Goal: Task Accomplishment & Management: Use online tool/utility

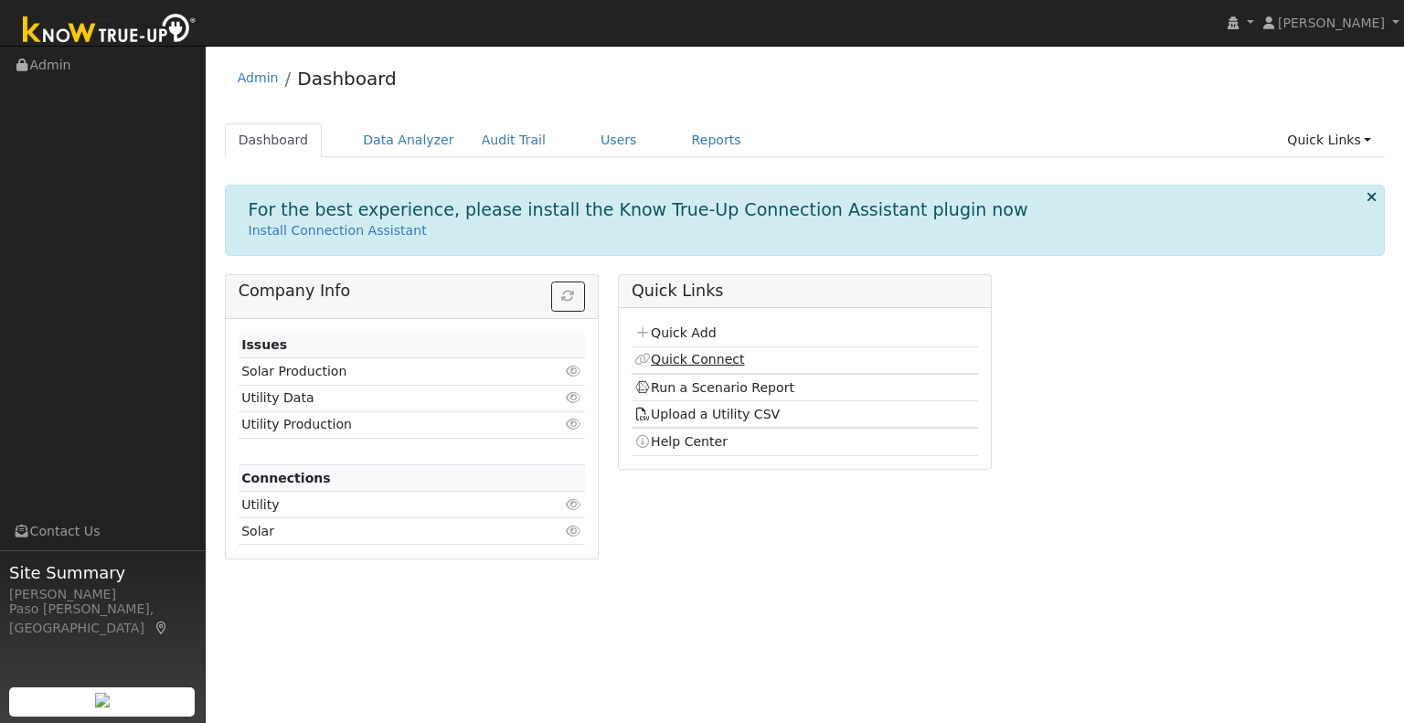
click at [670, 354] on link "Quick Connect" at bounding box center [689, 359] width 110 height 15
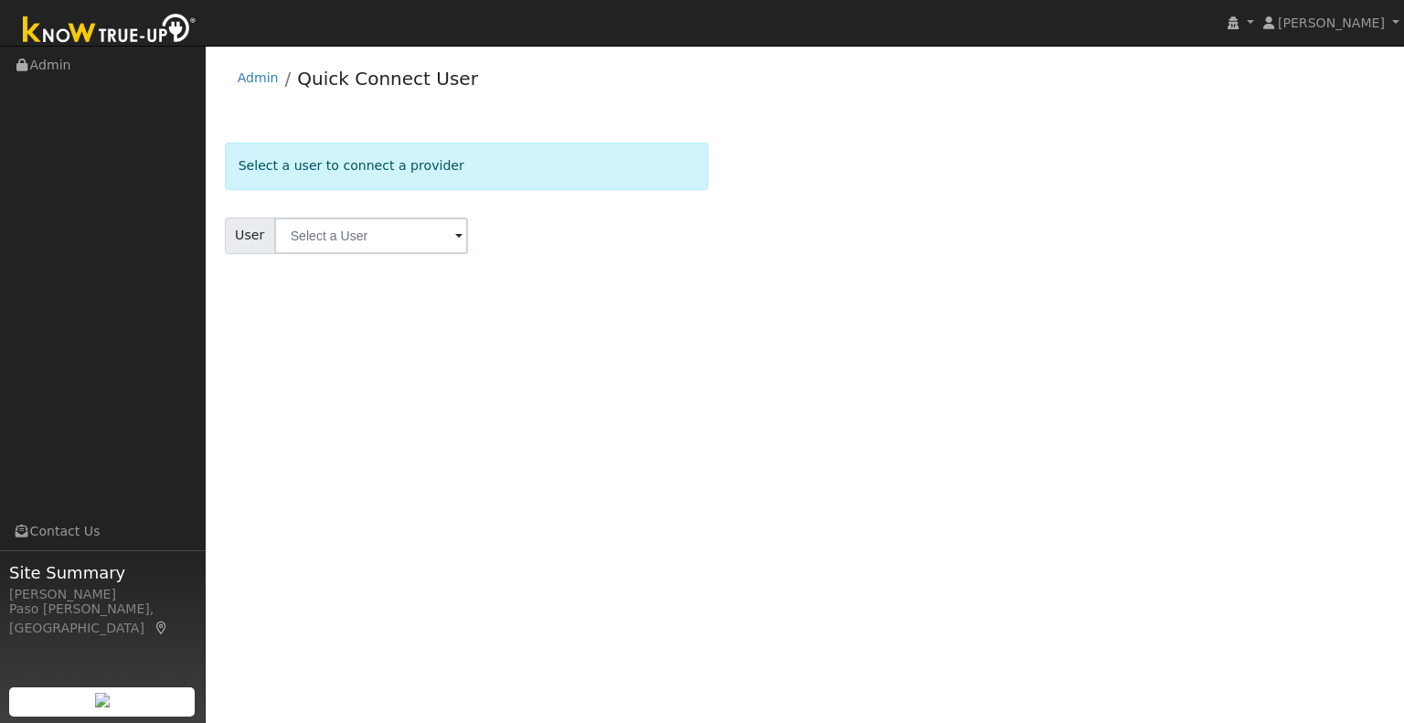
click at [351, 212] on form "Select a user to connect a provider User Account Select an Ac..." at bounding box center [466, 221] width 483 height 156
click at [349, 228] on input "text" at bounding box center [371, 236] width 194 height 37
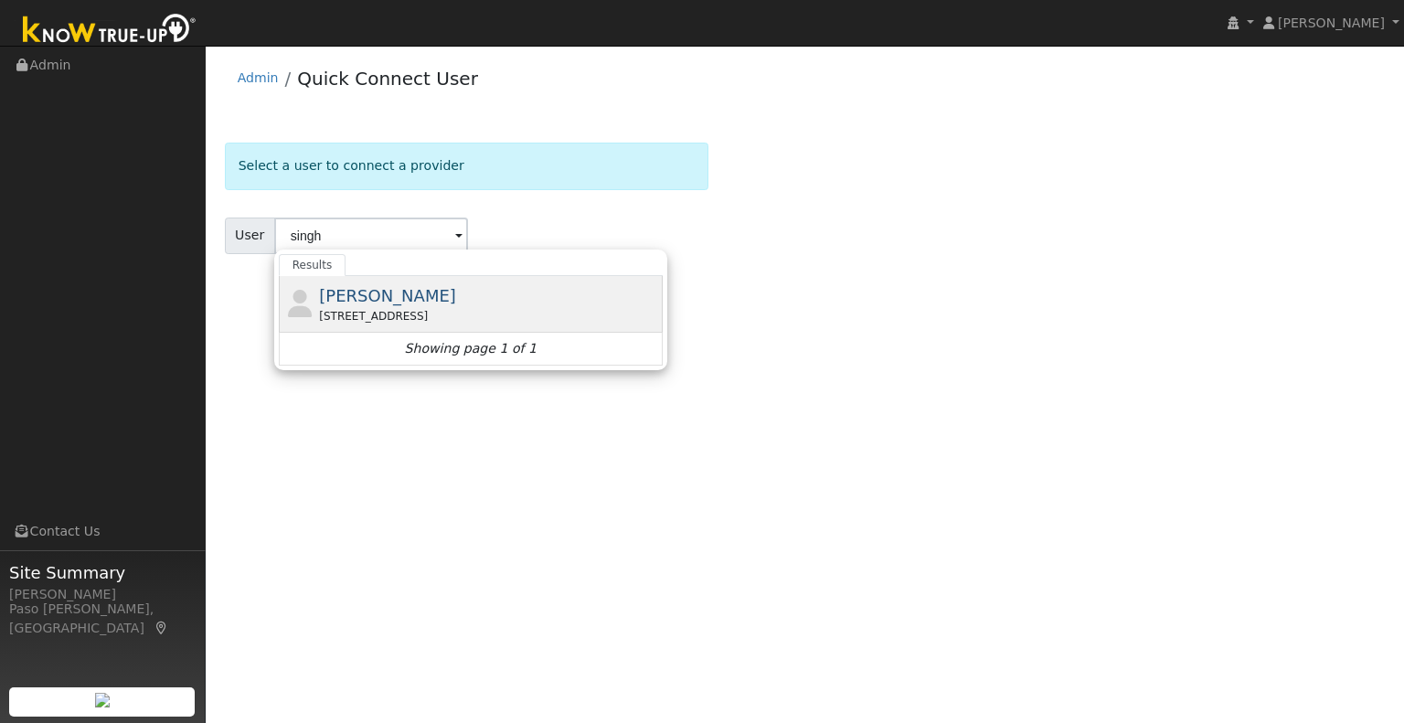
click at [392, 286] on span "[PERSON_NAME]" at bounding box center [387, 295] width 137 height 19
type input "[PERSON_NAME]"
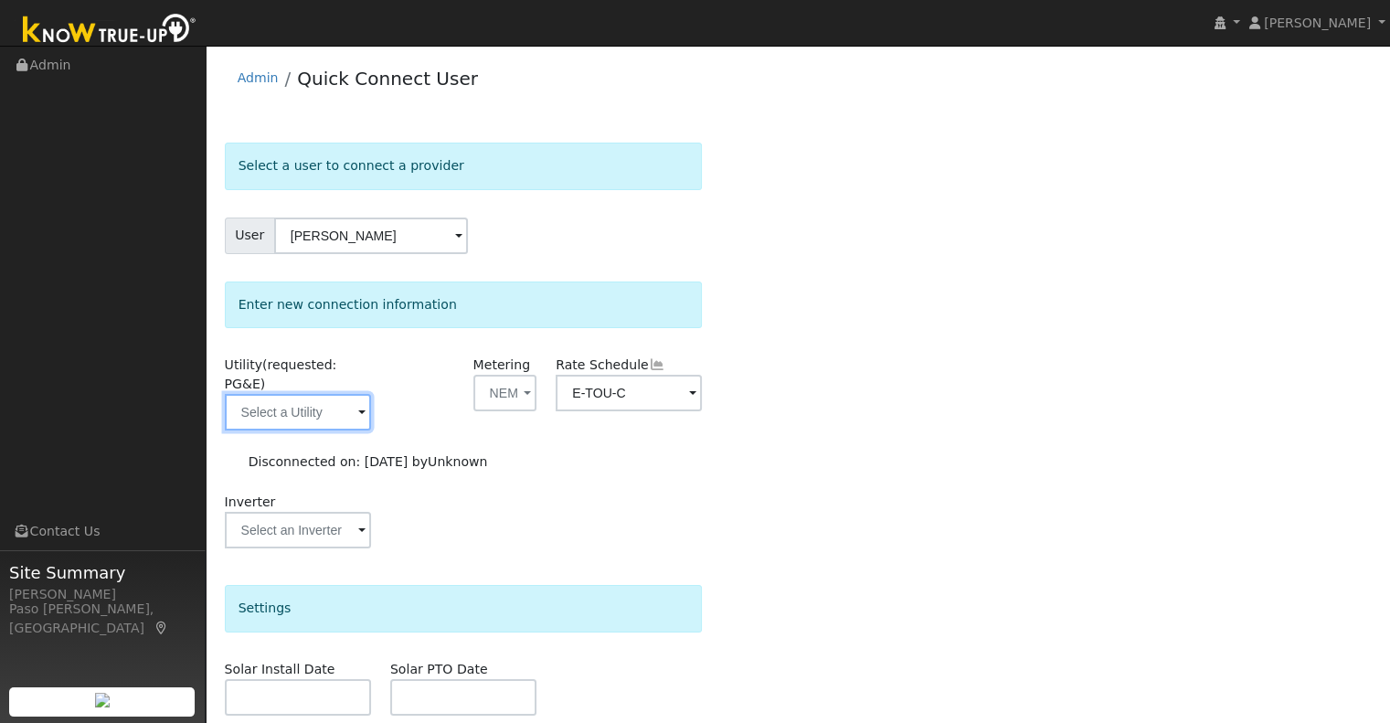
click at [344, 394] on input "text" at bounding box center [298, 412] width 146 height 37
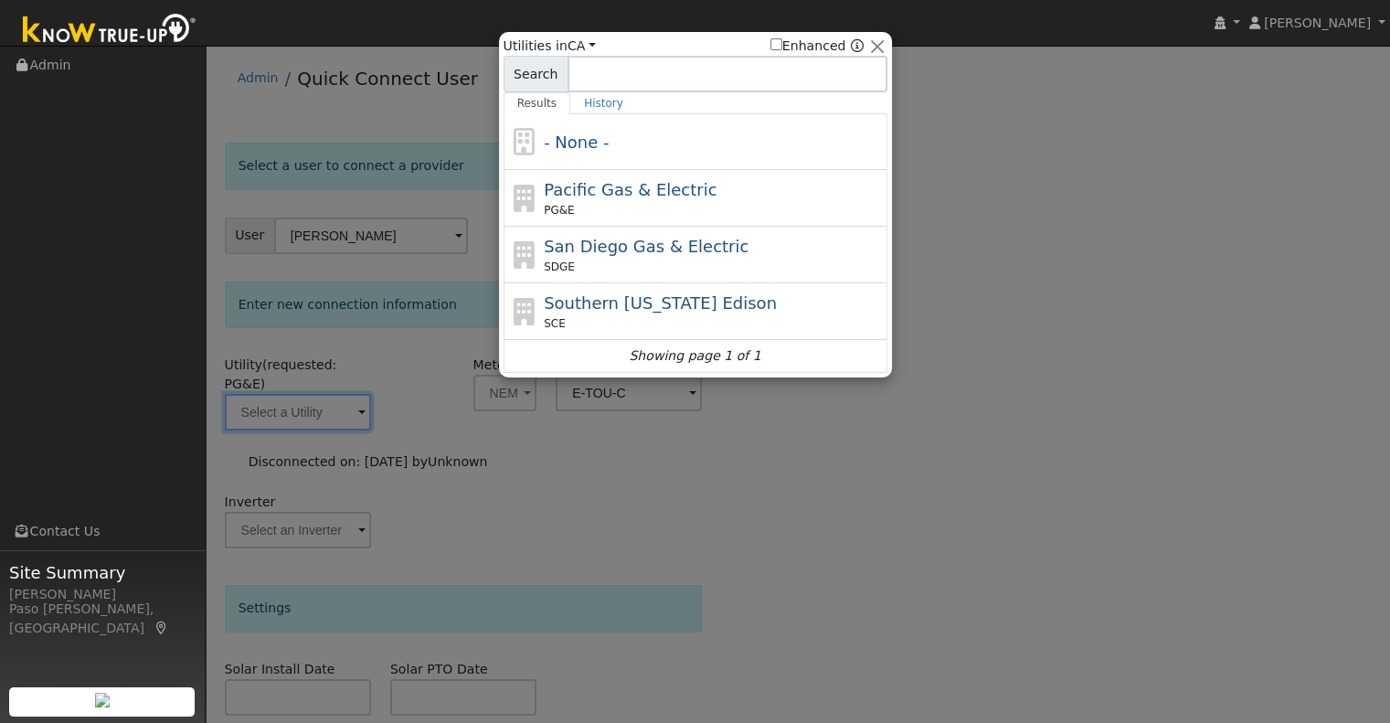
drag, startPoint x: 629, startPoint y: 202, endPoint x: 673, endPoint y: 227, distance: 50.3
click at [629, 203] on div "PG&E" at bounding box center [713, 210] width 339 height 16
type input "PG&E"
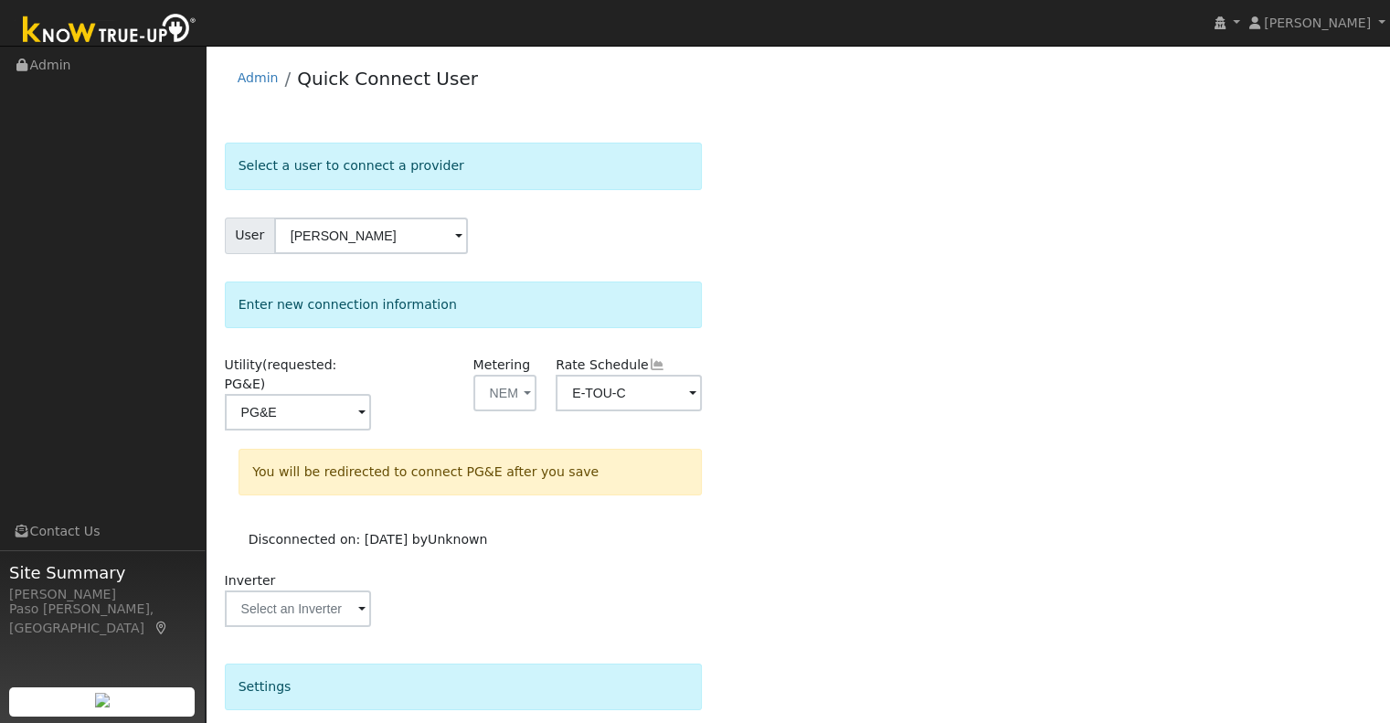
click at [884, 394] on div "Select a user to connect a provider User Kylee Singh Account Default Account De…" at bounding box center [798, 581] width 1147 height 876
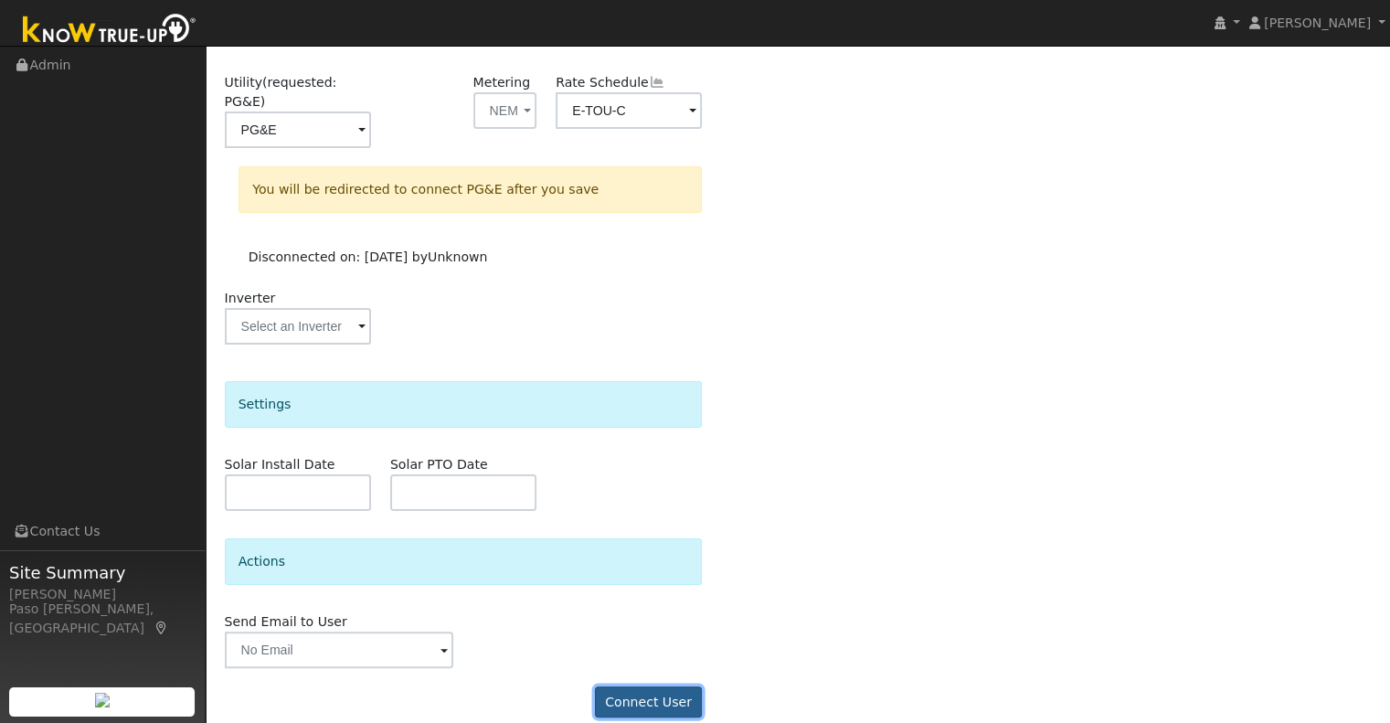
click at [676, 686] on button "Connect User" at bounding box center [649, 701] width 108 height 31
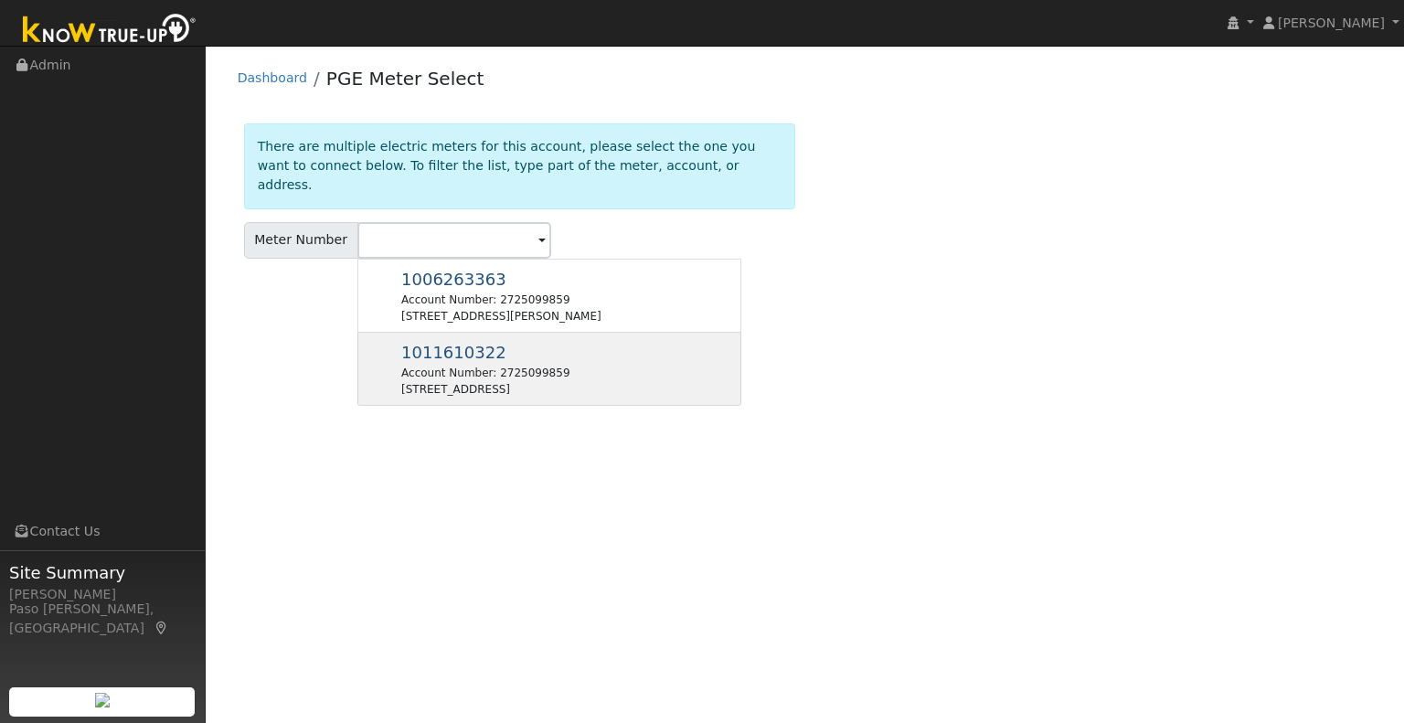
click at [642, 339] on div "1011610322 Account Number: 2725099859 1192 12Th St, Los Osos, CA 93402" at bounding box center [549, 369] width 384 height 73
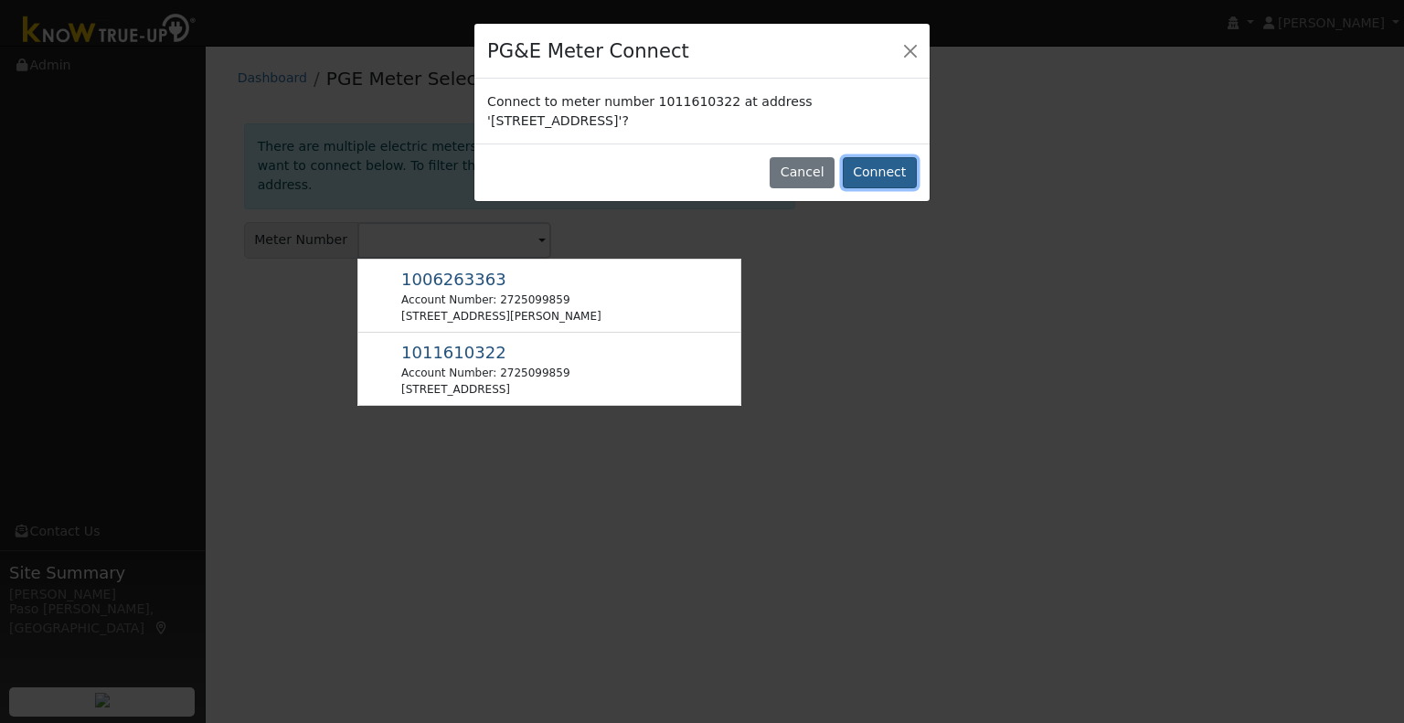
click at [885, 175] on button "Connect" at bounding box center [880, 172] width 74 height 31
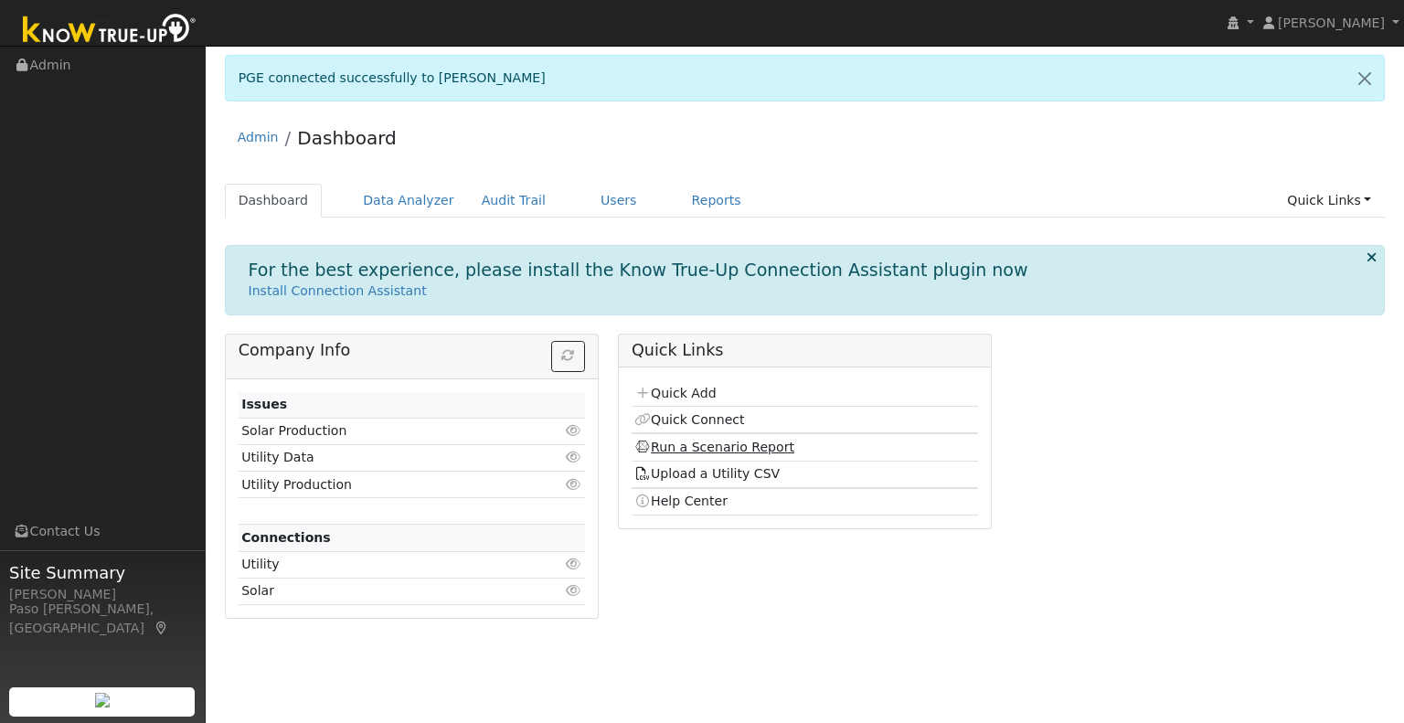
click at [695, 449] on link "Run a Scenario Report" at bounding box center [714, 447] width 160 height 15
